Goal: Task Accomplishment & Management: Manage account settings

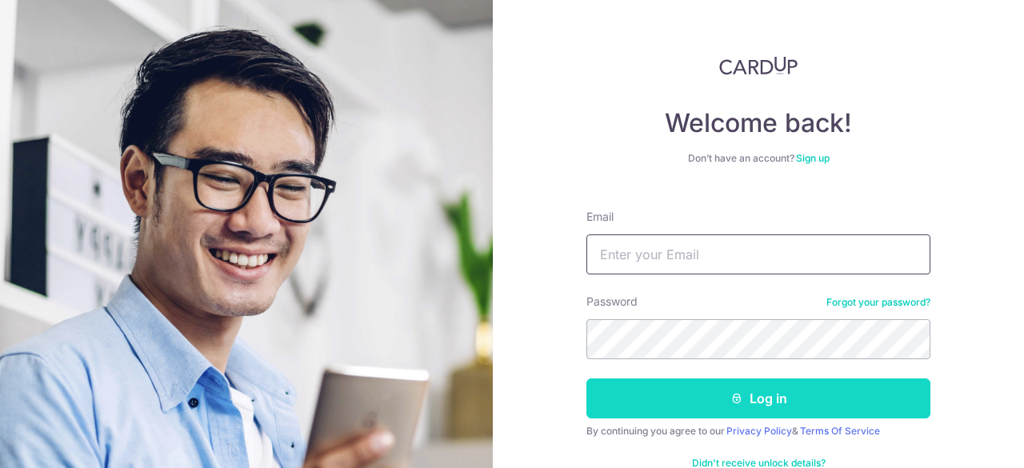
type input "[EMAIL_ADDRESS][DOMAIN_NAME]"
click at [754, 402] on button "Log in" at bounding box center [758, 398] width 344 height 40
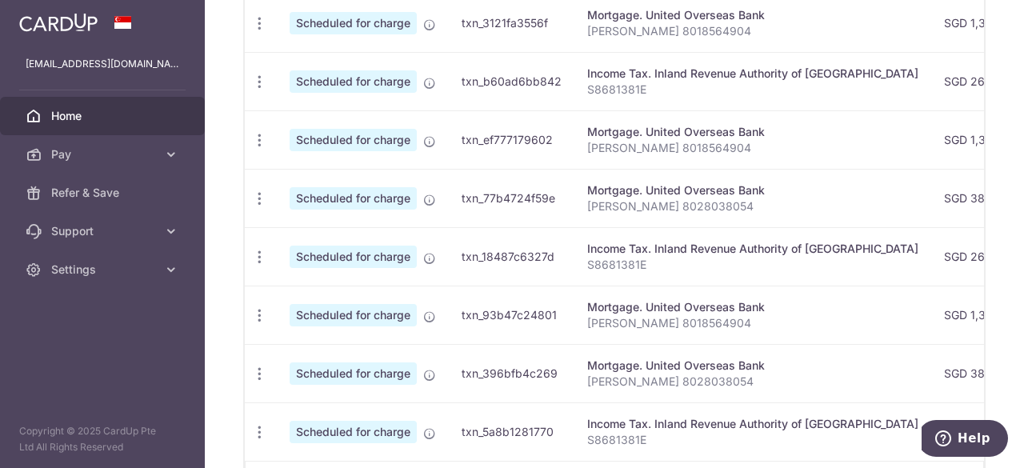
scroll to position [739, 0]
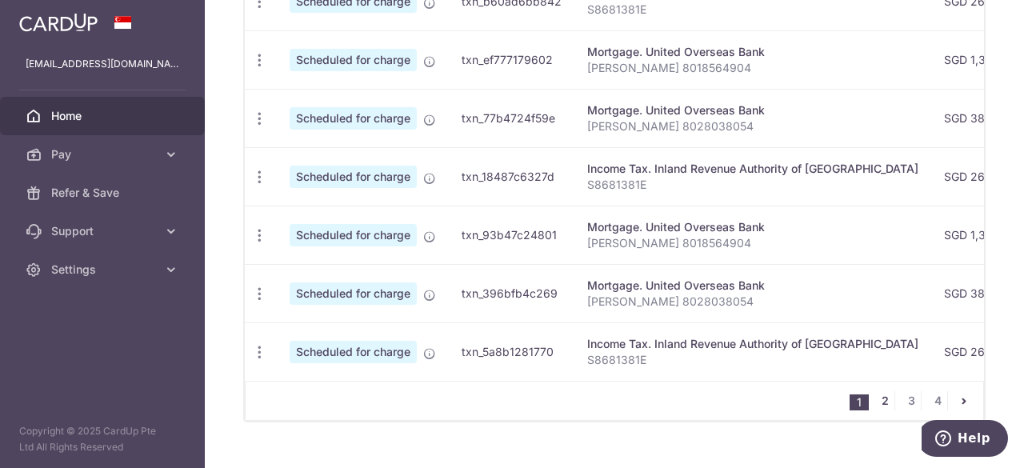
click at [880, 404] on link "2" at bounding box center [884, 400] width 19 height 19
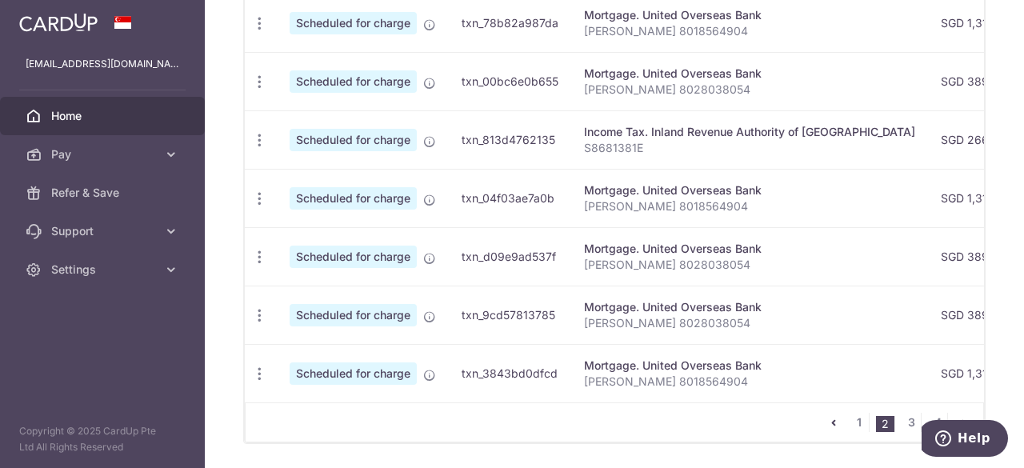
scroll to position [769, 0]
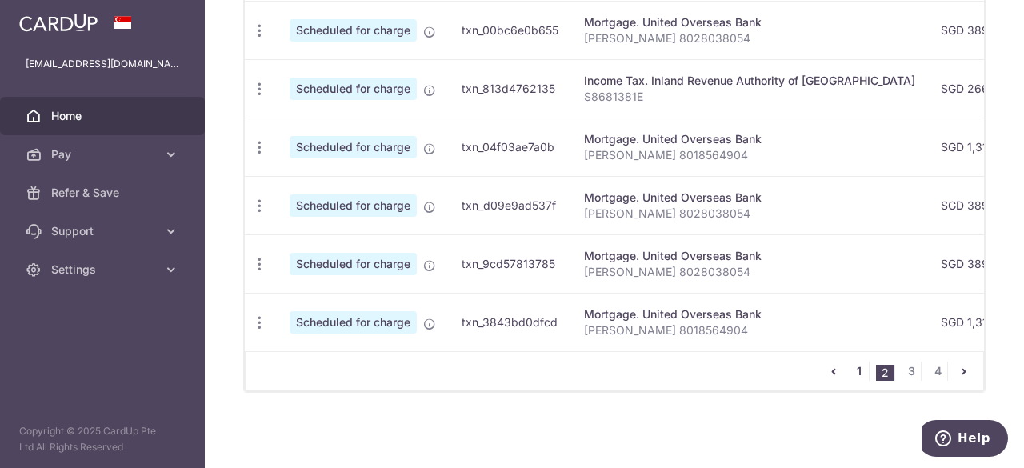
click at [850, 371] on link "1" at bounding box center [859, 371] width 19 height 19
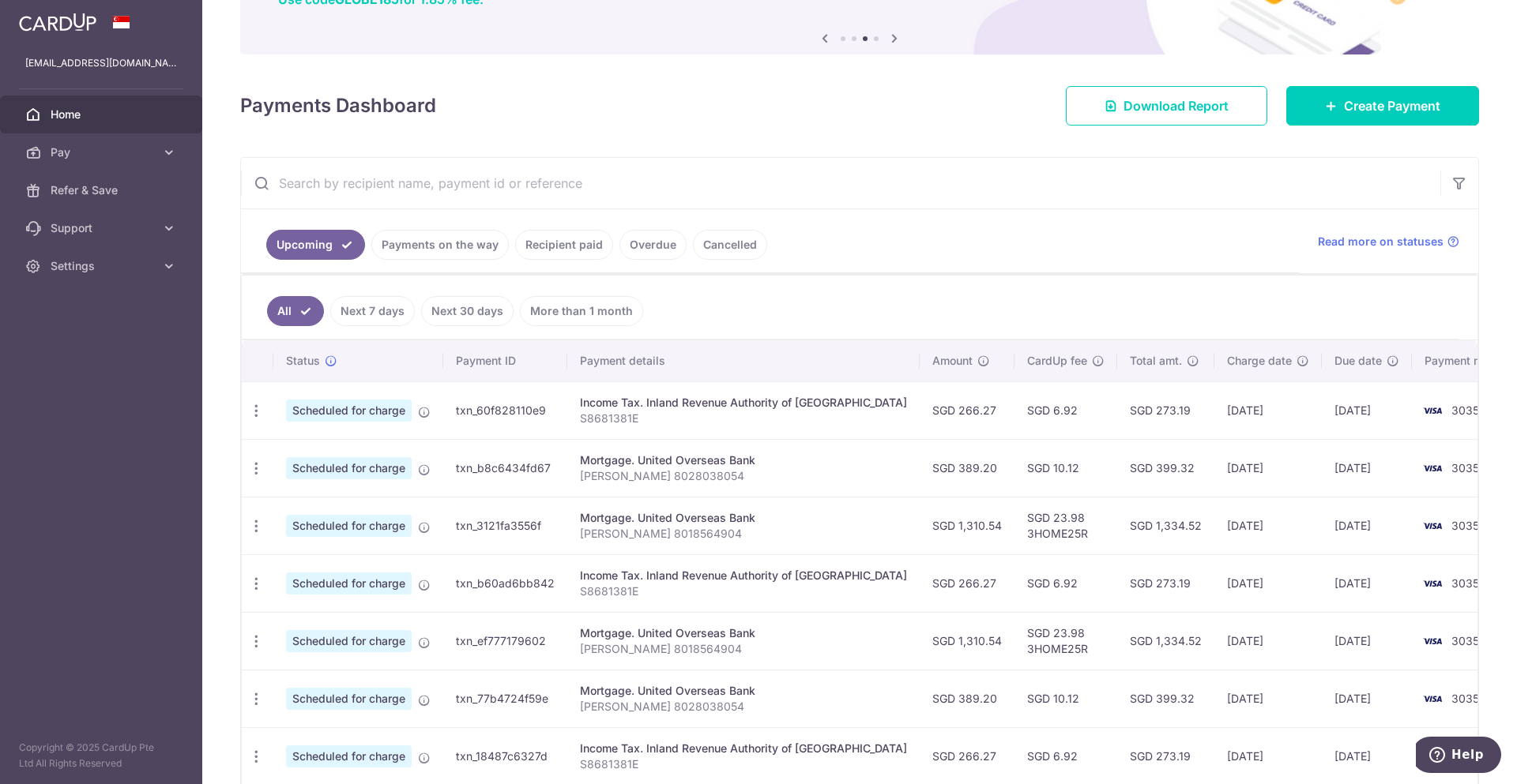
scroll to position [148, 0]
